Goal: Task Accomplishment & Management: Complete application form

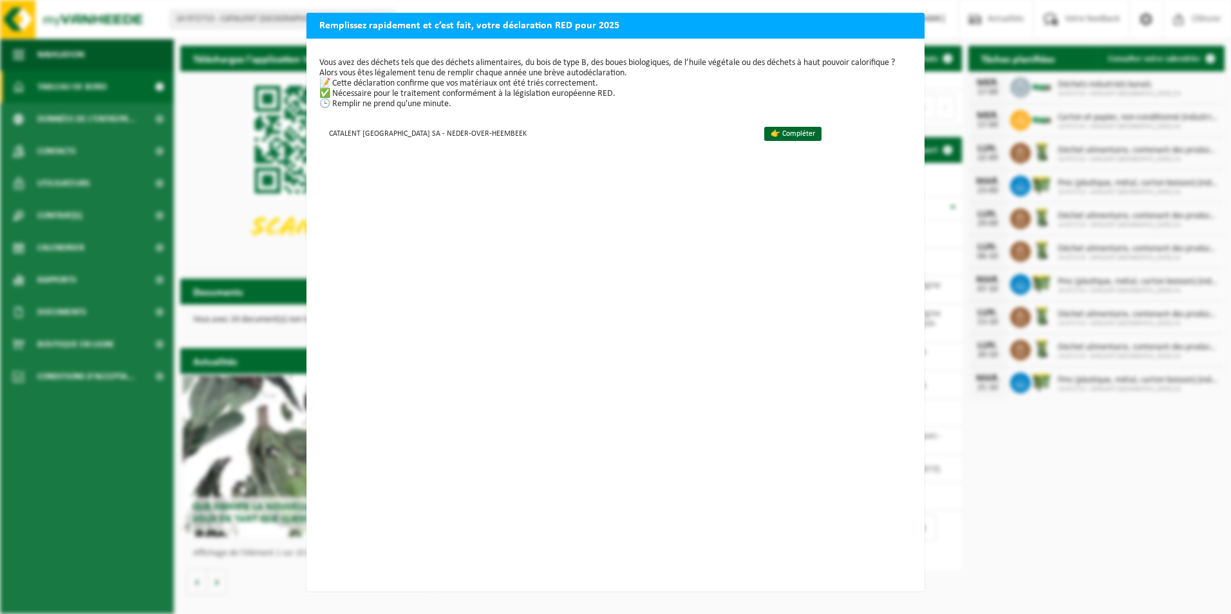
click at [263, 191] on div "Remplissez rapidement et c’est fait, votre déclaration RED pour 2025 Vous avez …" at bounding box center [615, 307] width 1231 height 614
click at [764, 129] on link "👉 Compléter" at bounding box center [792, 134] width 57 height 14
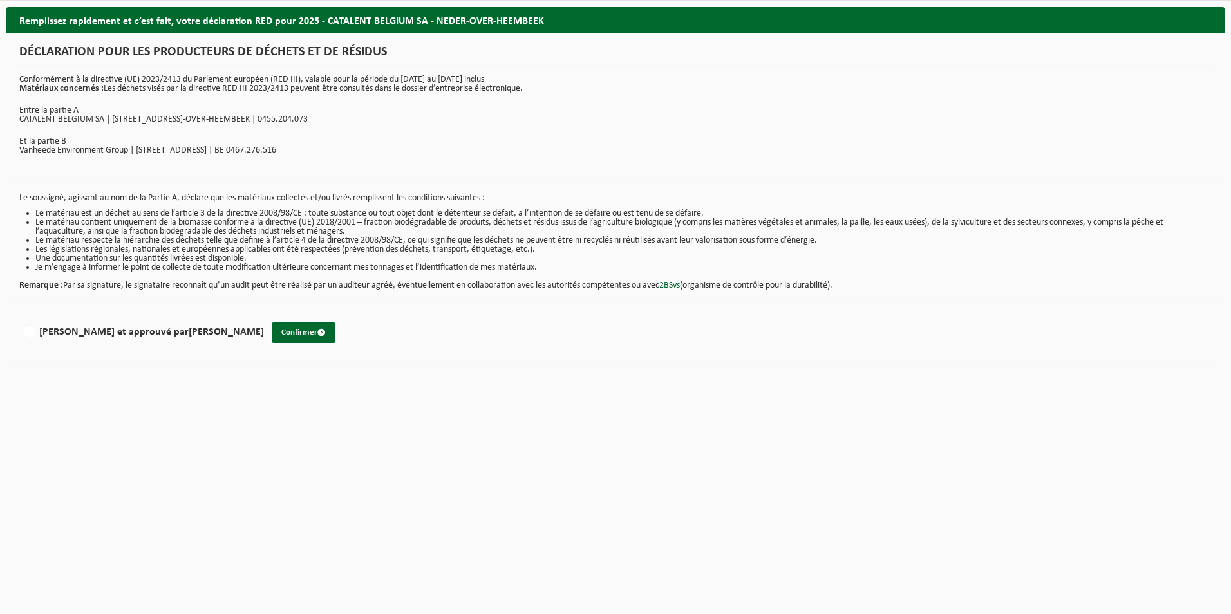
click at [109, 320] on div "[PERSON_NAME] et approuvé par [PERSON_NAME]" at bounding box center [141, 329] width 245 height 26
click at [54, 334] on label "[PERSON_NAME] et approuvé par [PERSON_NAME]" at bounding box center [142, 332] width 243 height 19
click at [264, 316] on input "[PERSON_NAME] et approuvé par [PERSON_NAME]" at bounding box center [264, 316] width 1 height 1
checkbox input "true"
click at [272, 328] on button "Confirmer" at bounding box center [304, 333] width 64 height 21
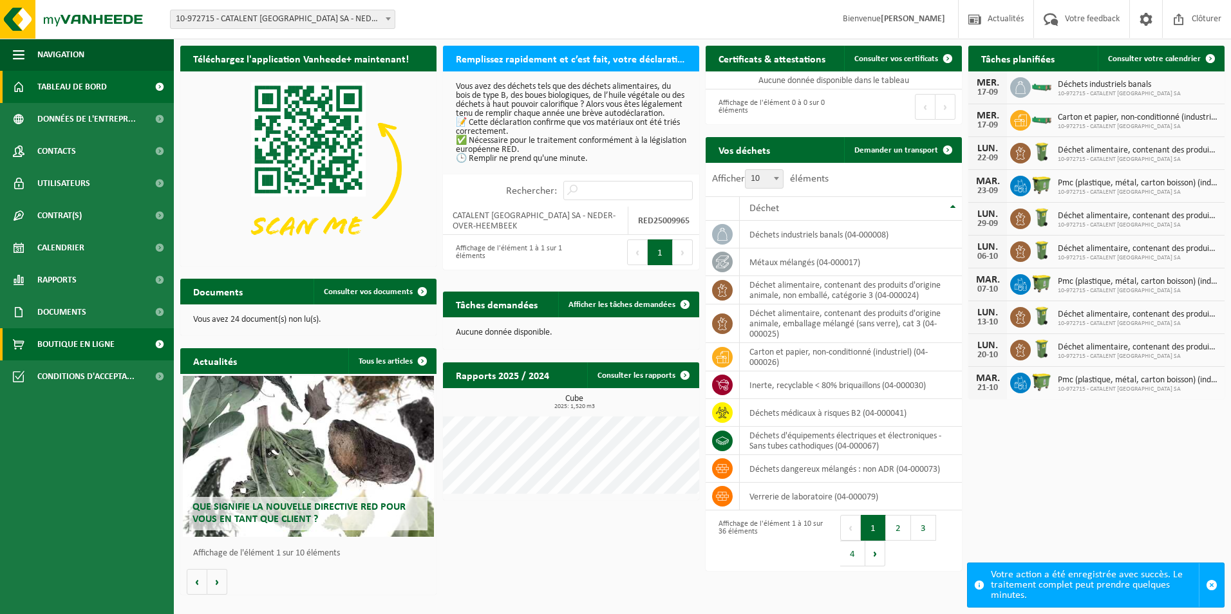
click at [55, 345] on span "Boutique en ligne" at bounding box center [75, 344] width 77 height 32
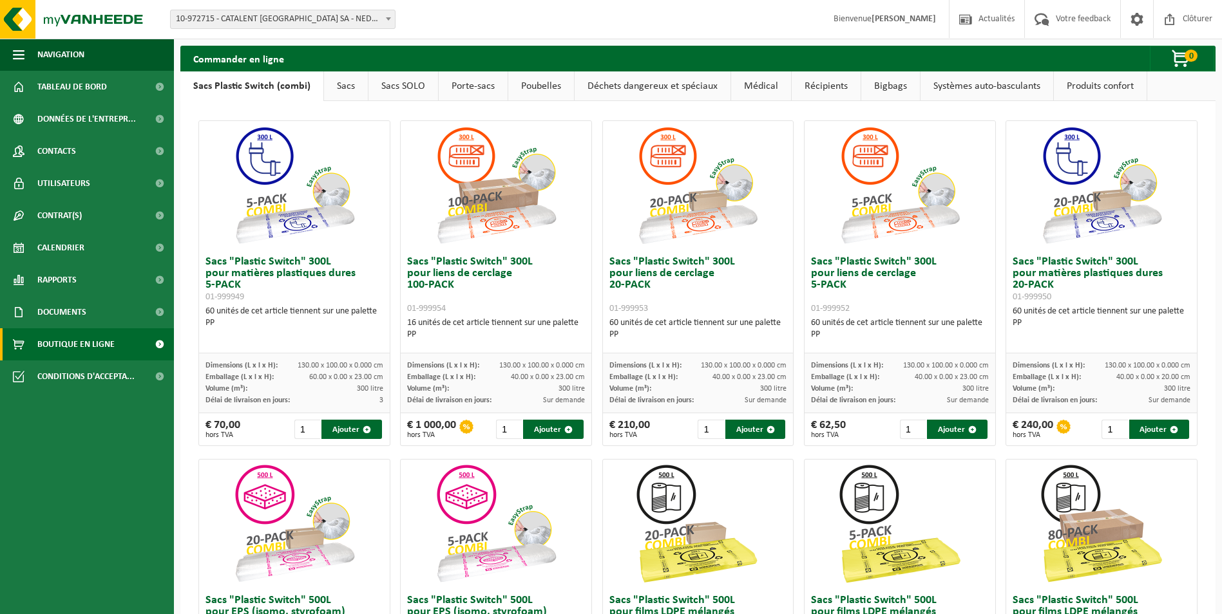
click at [476, 81] on link "Porte-sacs" at bounding box center [473, 86] width 69 height 30
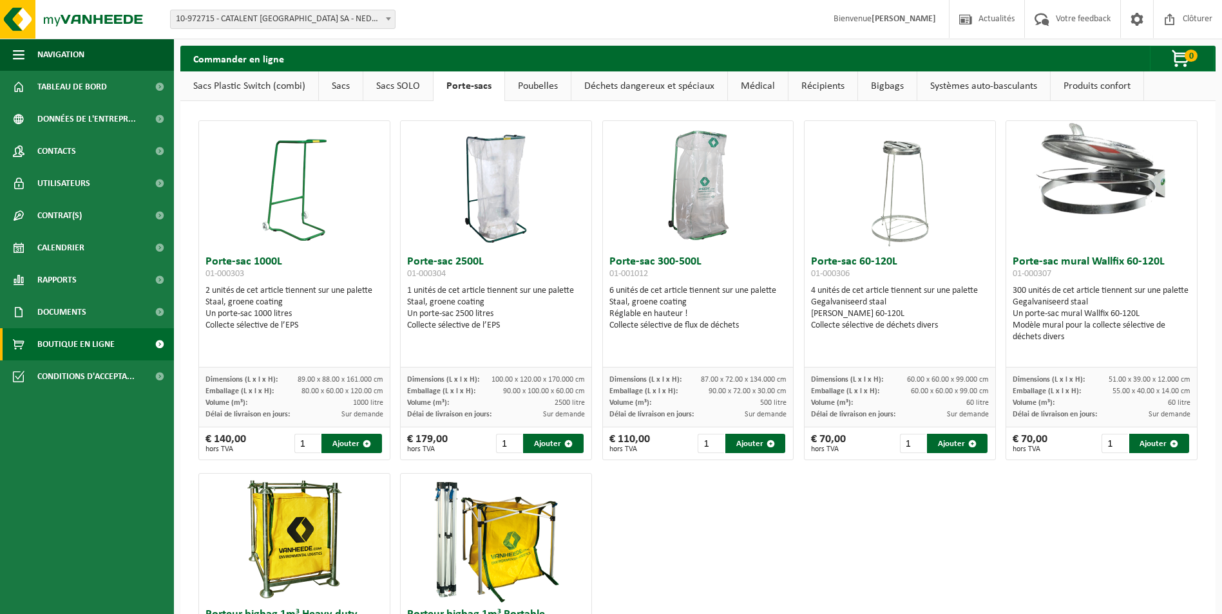
click at [527, 86] on link "Poubelles" at bounding box center [538, 86] width 66 height 30
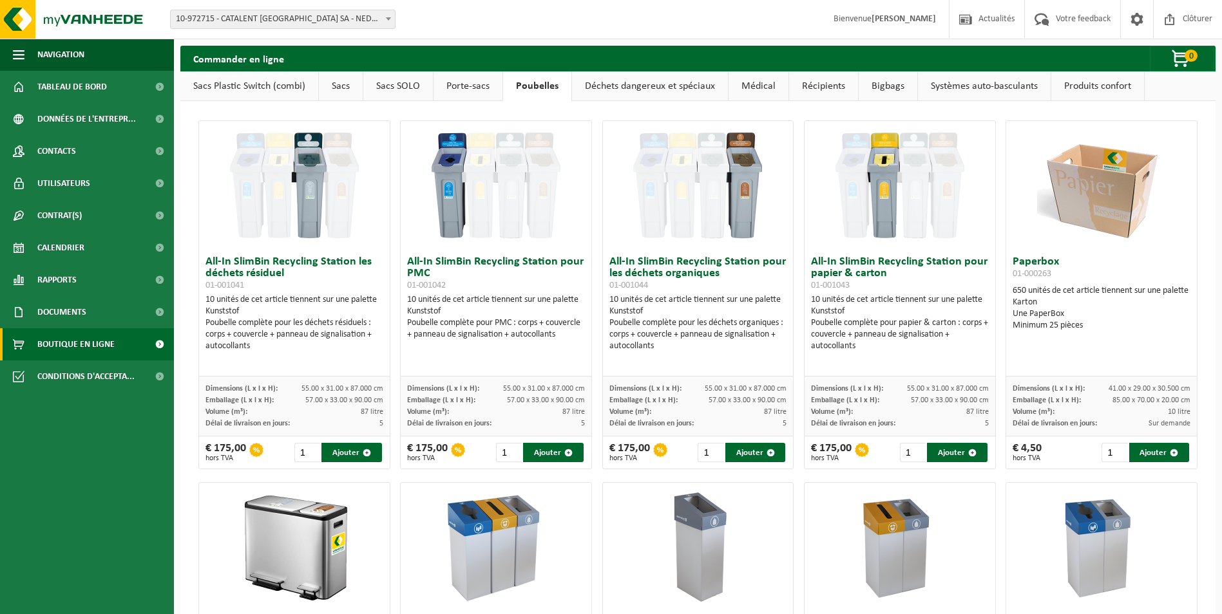
drag, startPoint x: 683, startPoint y: 87, endPoint x: 643, endPoint y: 102, distance: 42.2
click at [641, 93] on link "Déchets dangereux et spéciaux" at bounding box center [650, 86] width 156 height 30
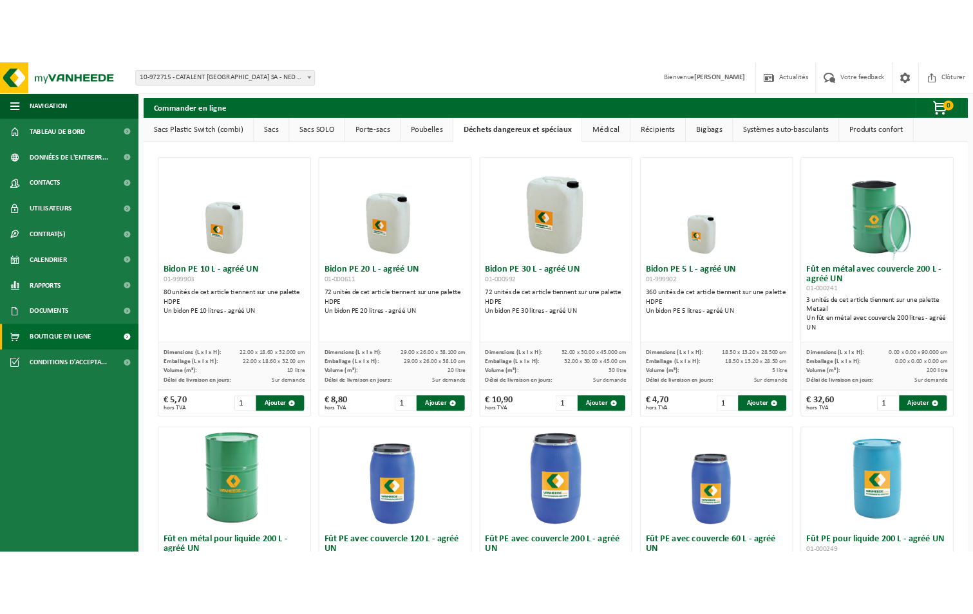
scroll to position [1, 0]
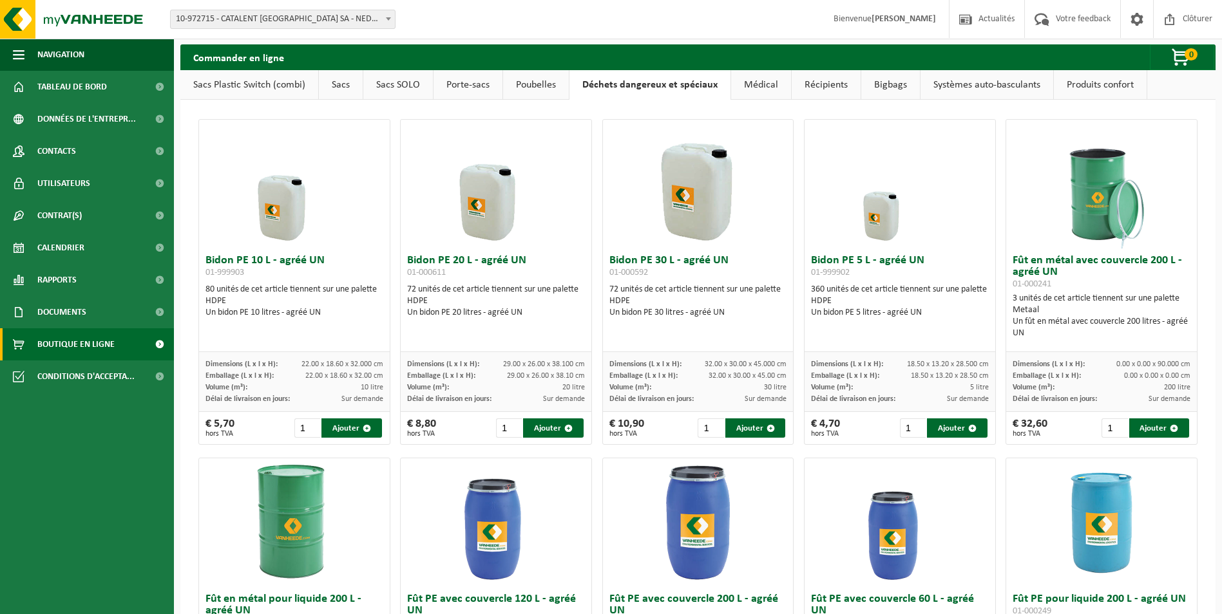
click at [1099, 207] on img at bounding box center [1101, 184] width 129 height 129
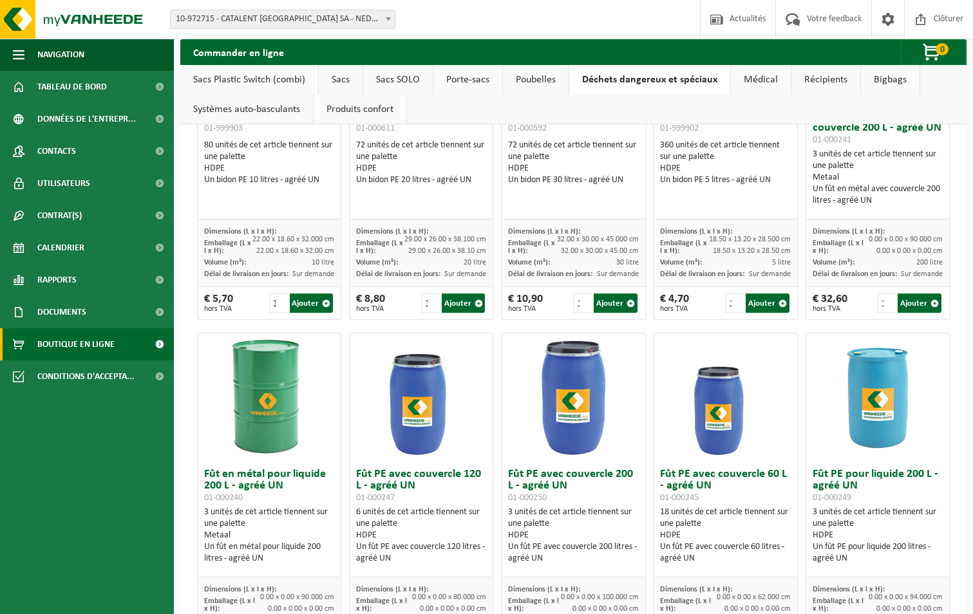
scroll to position [0, 0]
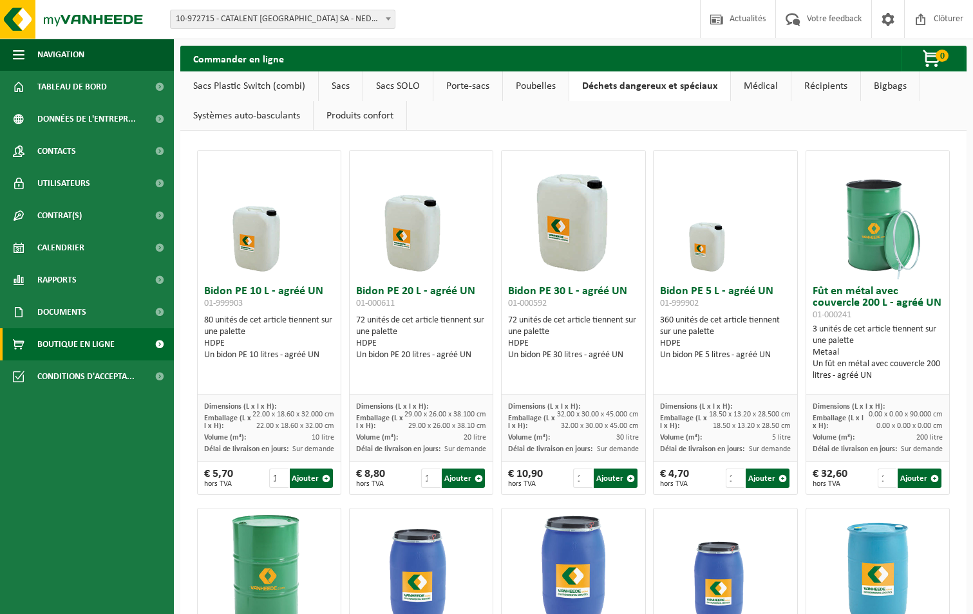
click at [756, 87] on link "Médical" at bounding box center [761, 86] width 60 height 30
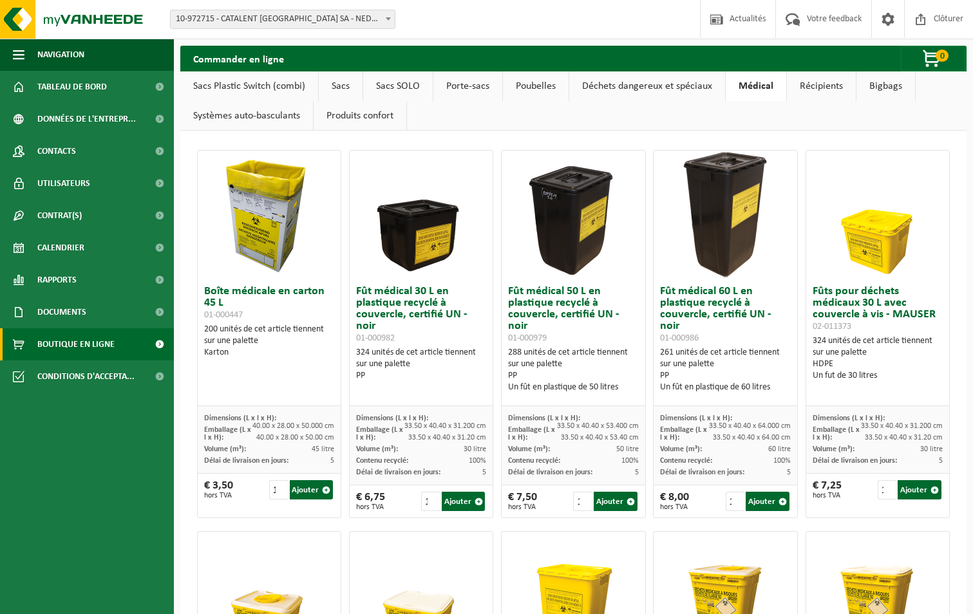
click at [824, 95] on link "Récipients" at bounding box center [821, 86] width 69 height 30
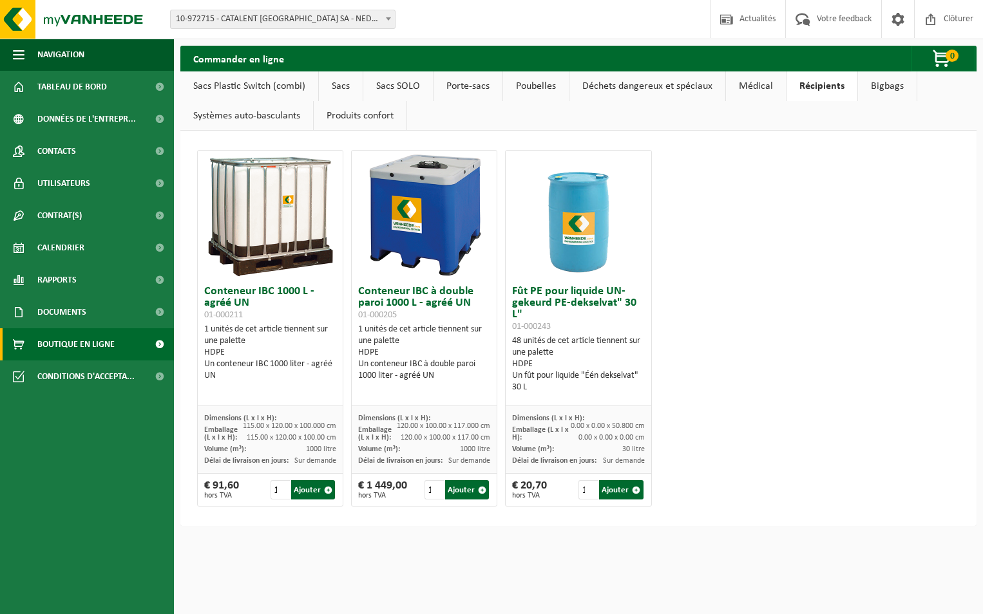
click at [298, 120] on link "Systèmes auto-basculants" at bounding box center [246, 116] width 133 height 30
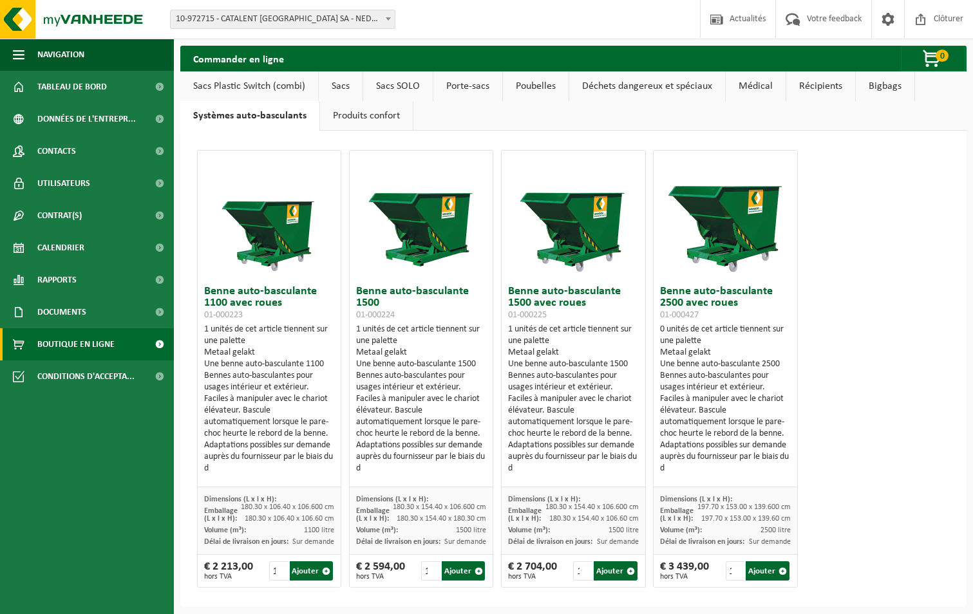
click at [898, 83] on link "Bigbags" at bounding box center [885, 86] width 59 height 30
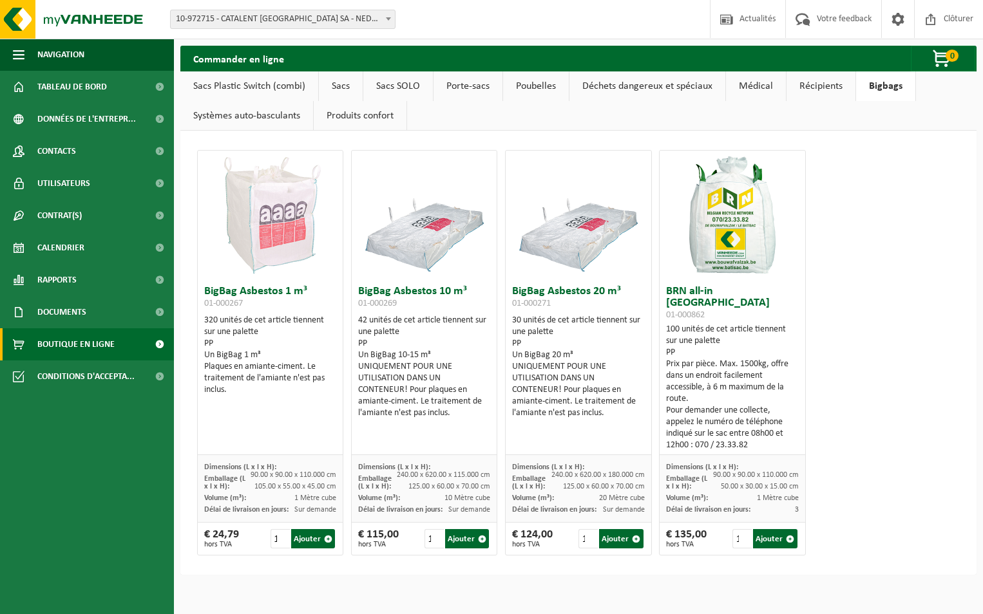
click at [849, 85] on link "Récipients" at bounding box center [820, 86] width 69 height 30
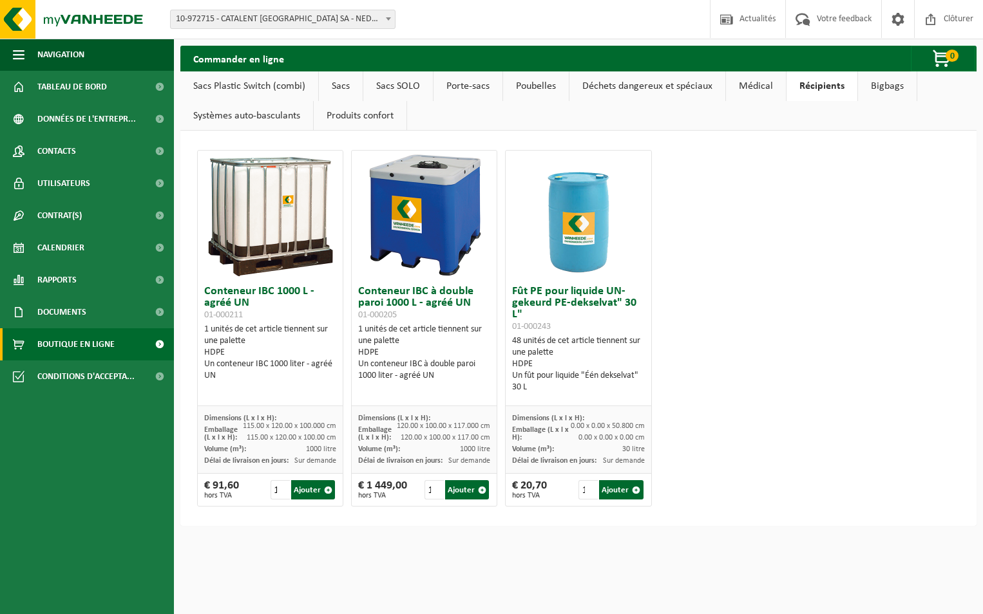
click at [740, 94] on link "Médical" at bounding box center [756, 86] width 60 height 30
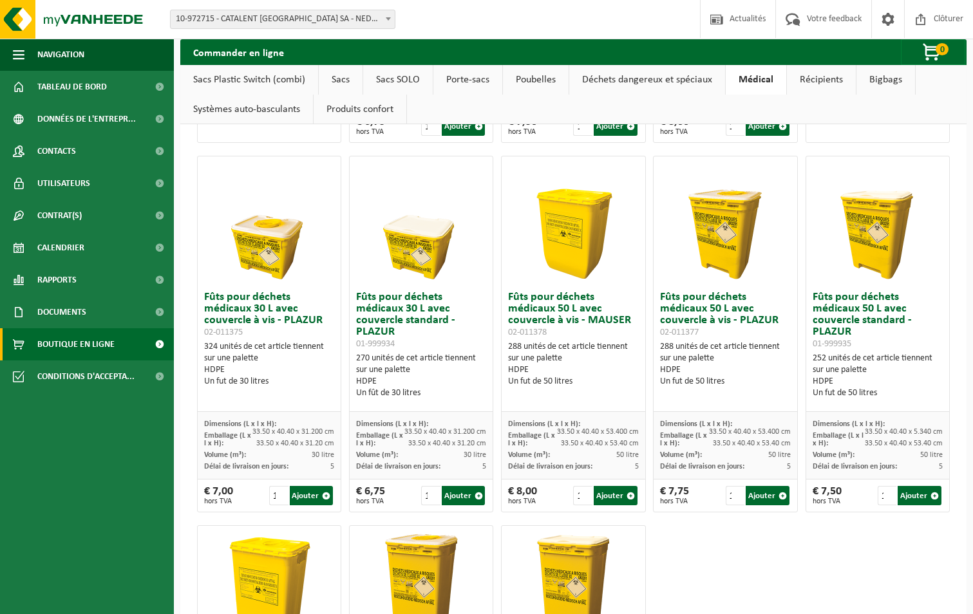
scroll to position [521, 0]
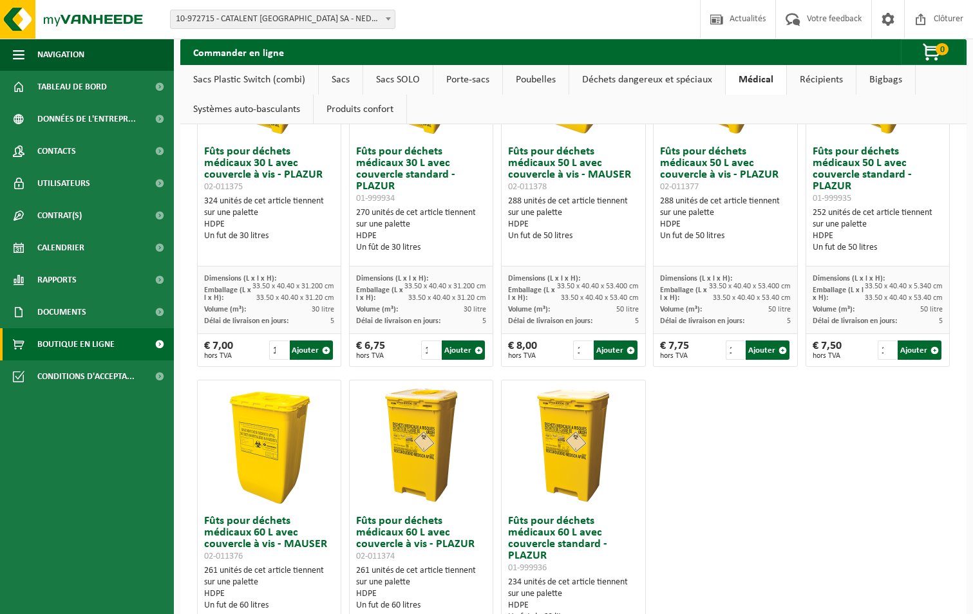
click at [286, 437] on img at bounding box center [269, 445] width 129 height 129
drag, startPoint x: 290, startPoint y: 430, endPoint x: 319, endPoint y: 393, distance: 46.3
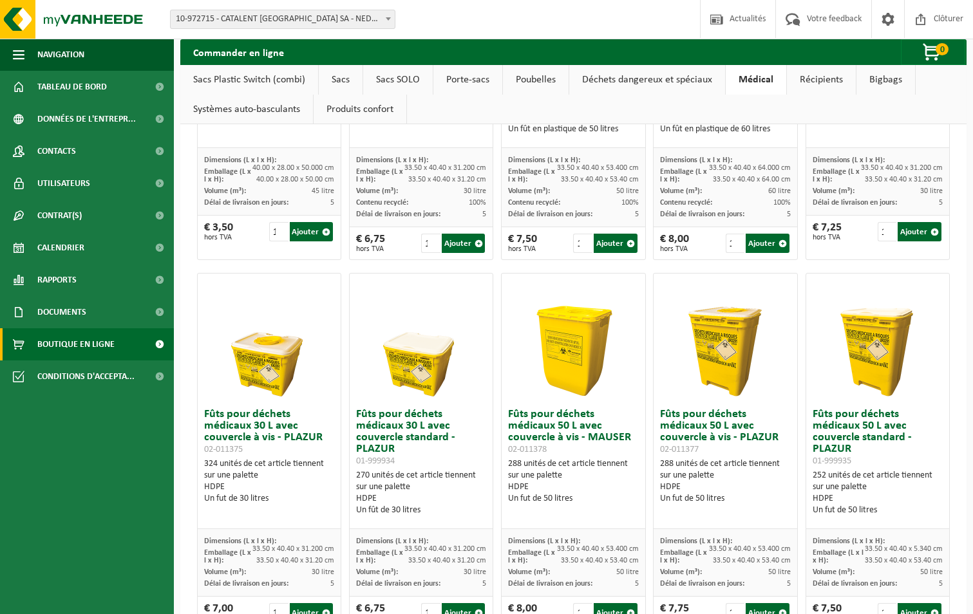
scroll to position [0, 0]
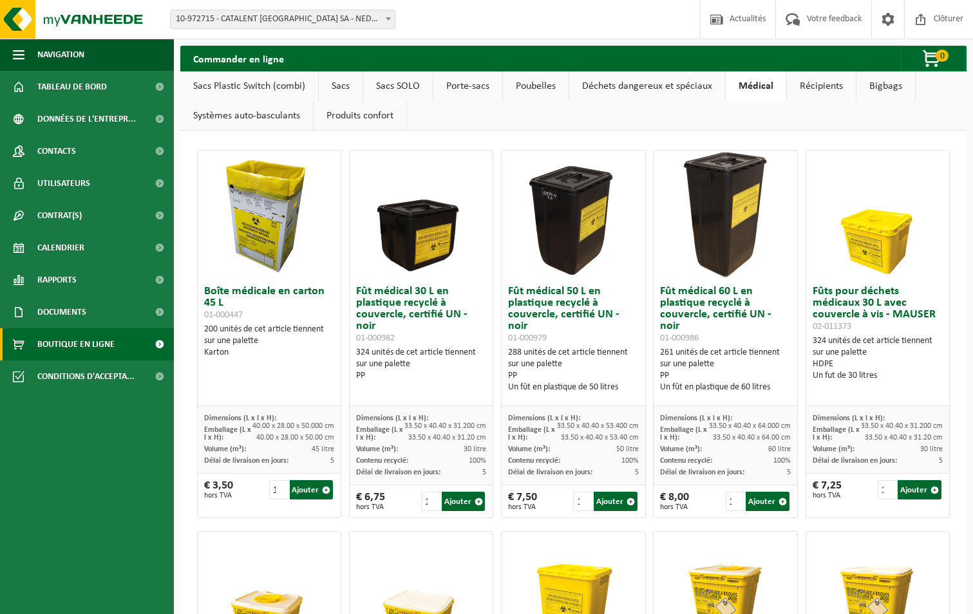
click at [520, 90] on link "Poubelles" at bounding box center [536, 86] width 66 height 30
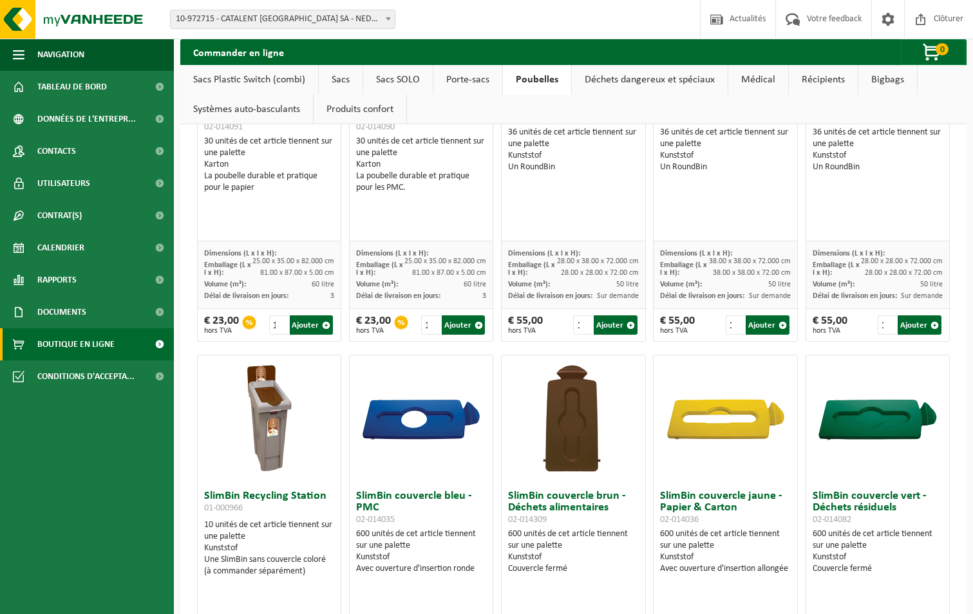
scroll to position [973, 0]
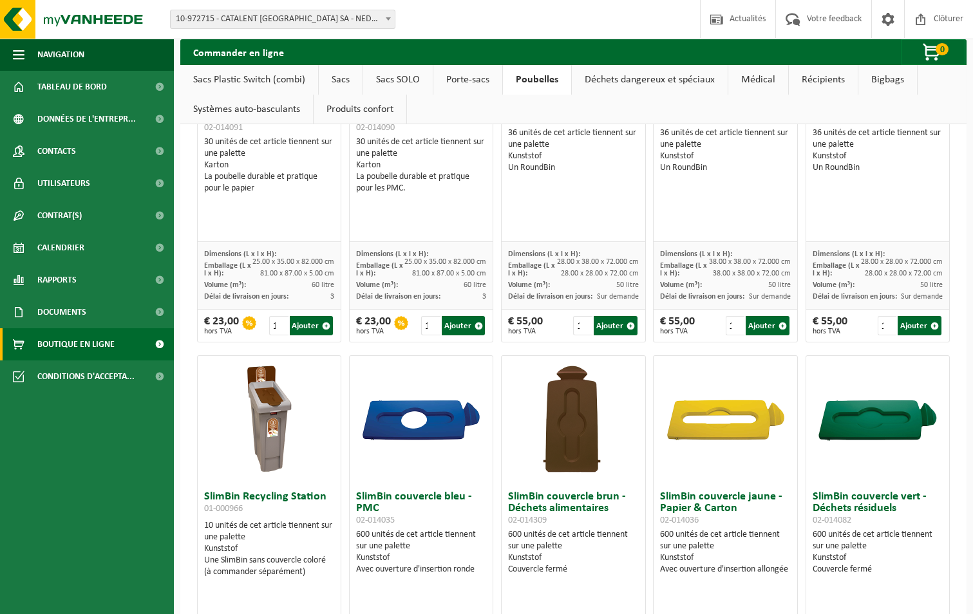
click at [269, 415] on img at bounding box center [269, 420] width 129 height 129
click at [268, 383] on img at bounding box center [269, 420] width 129 height 129
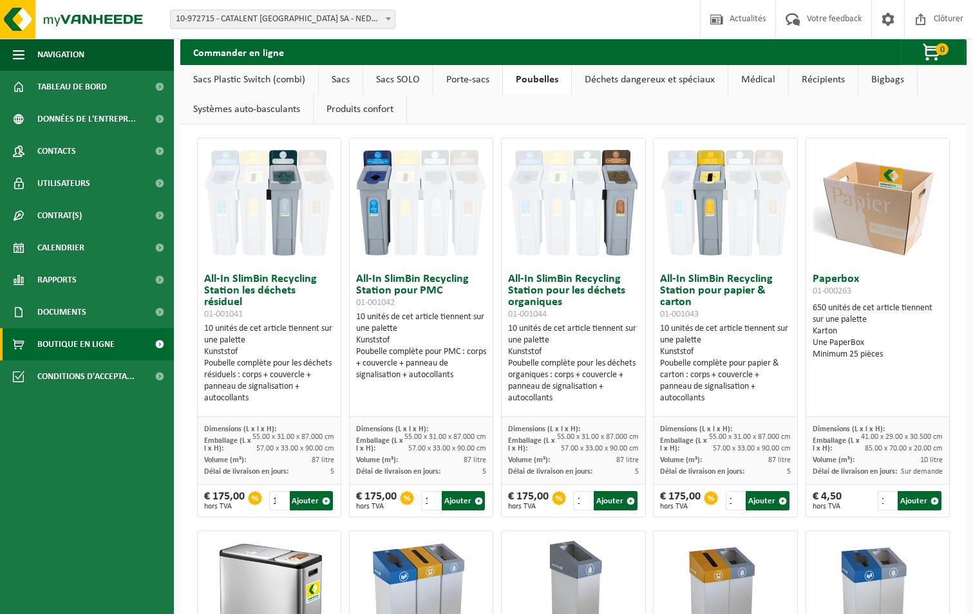
scroll to position [0, 0]
